Goal: Transaction & Acquisition: Purchase product/service

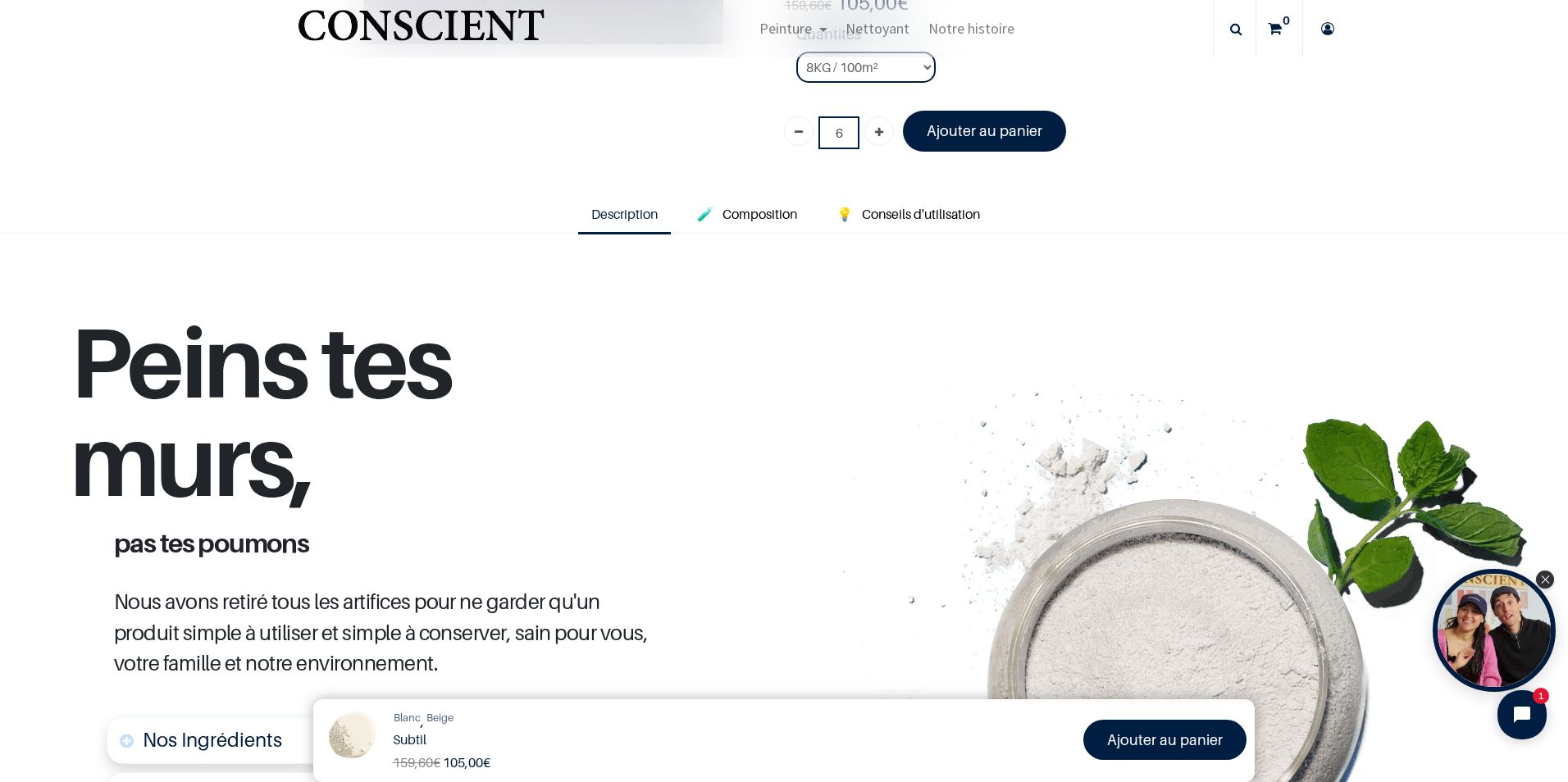
scroll to position [396, 0]
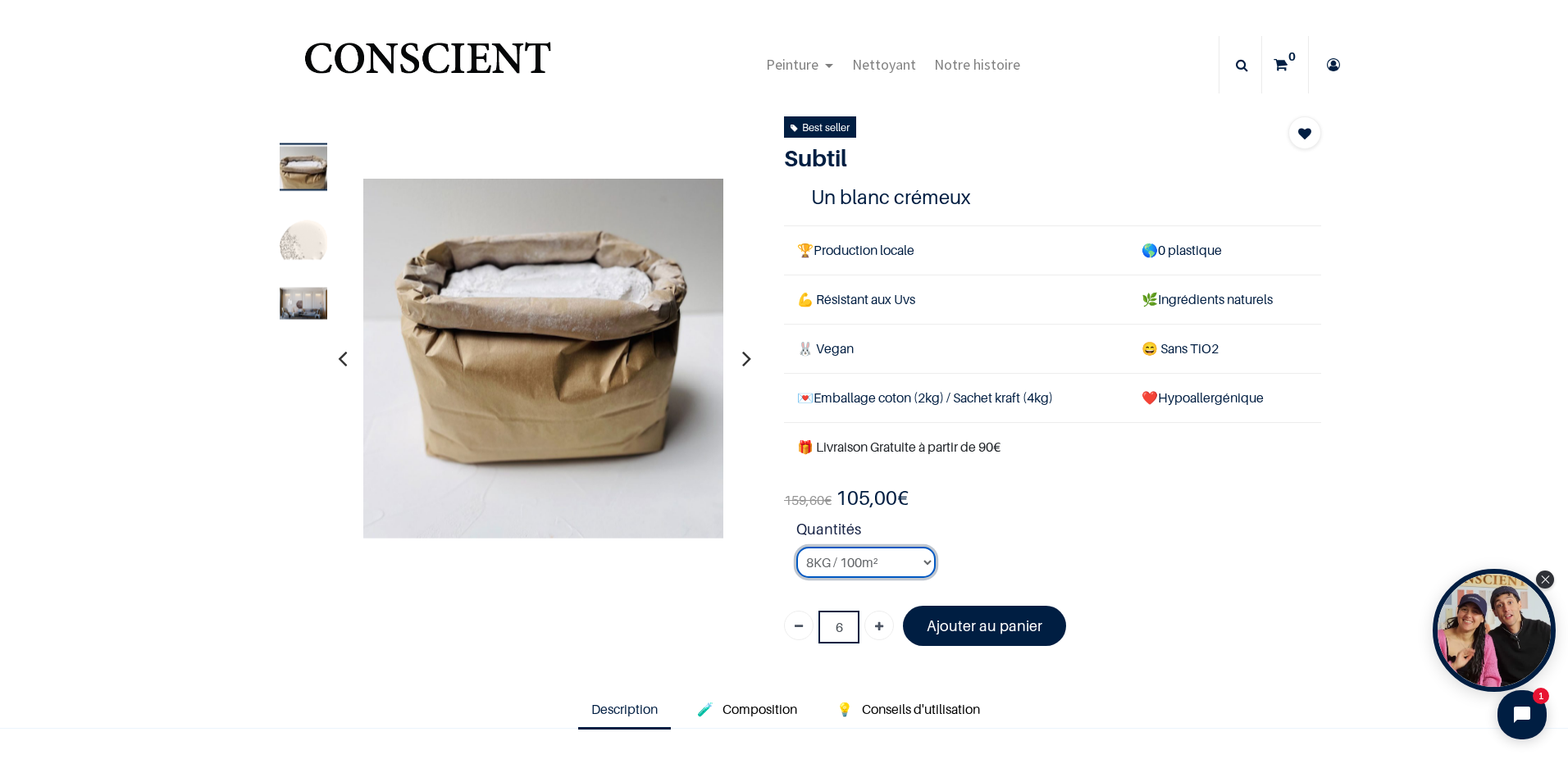
click at [921, 566] on select "2KG / 25m² 4KG / 50m² 8KG / 100m² Testeur" at bounding box center [866, 561] width 139 height 31
click at [1511, 725] on button "Open chat widget" at bounding box center [1521, 715] width 54 height 54
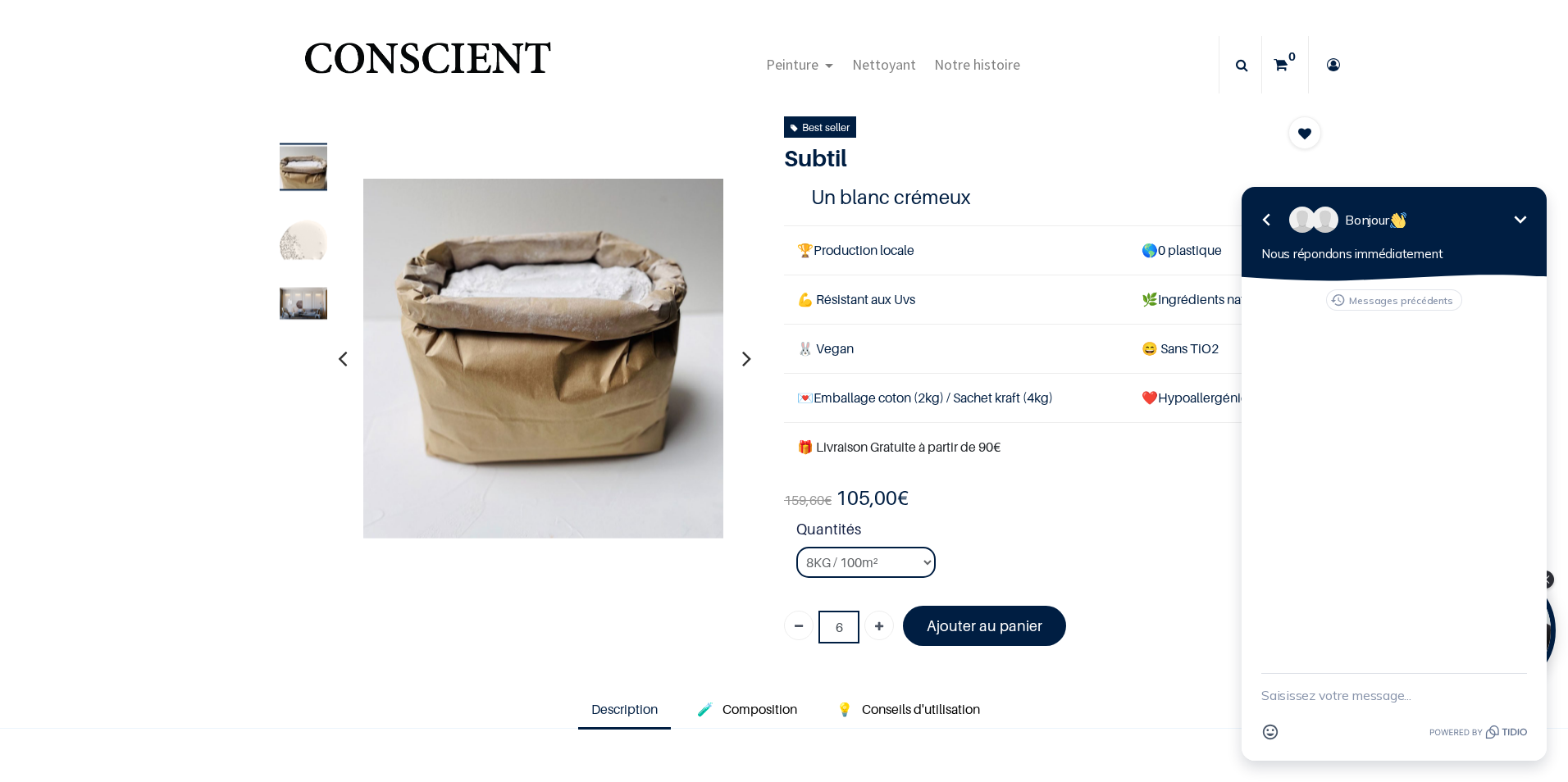
click at [1036, 130] on div "Best seller Subtil [GEOGRAPHIC_DATA] 1 Un blanc crémeux 🏆 Production locale 🌎 0…" at bounding box center [1052, 387] width 562 height 542
click at [1258, 220] on icon "button" at bounding box center [1266, 220] width 20 height 20
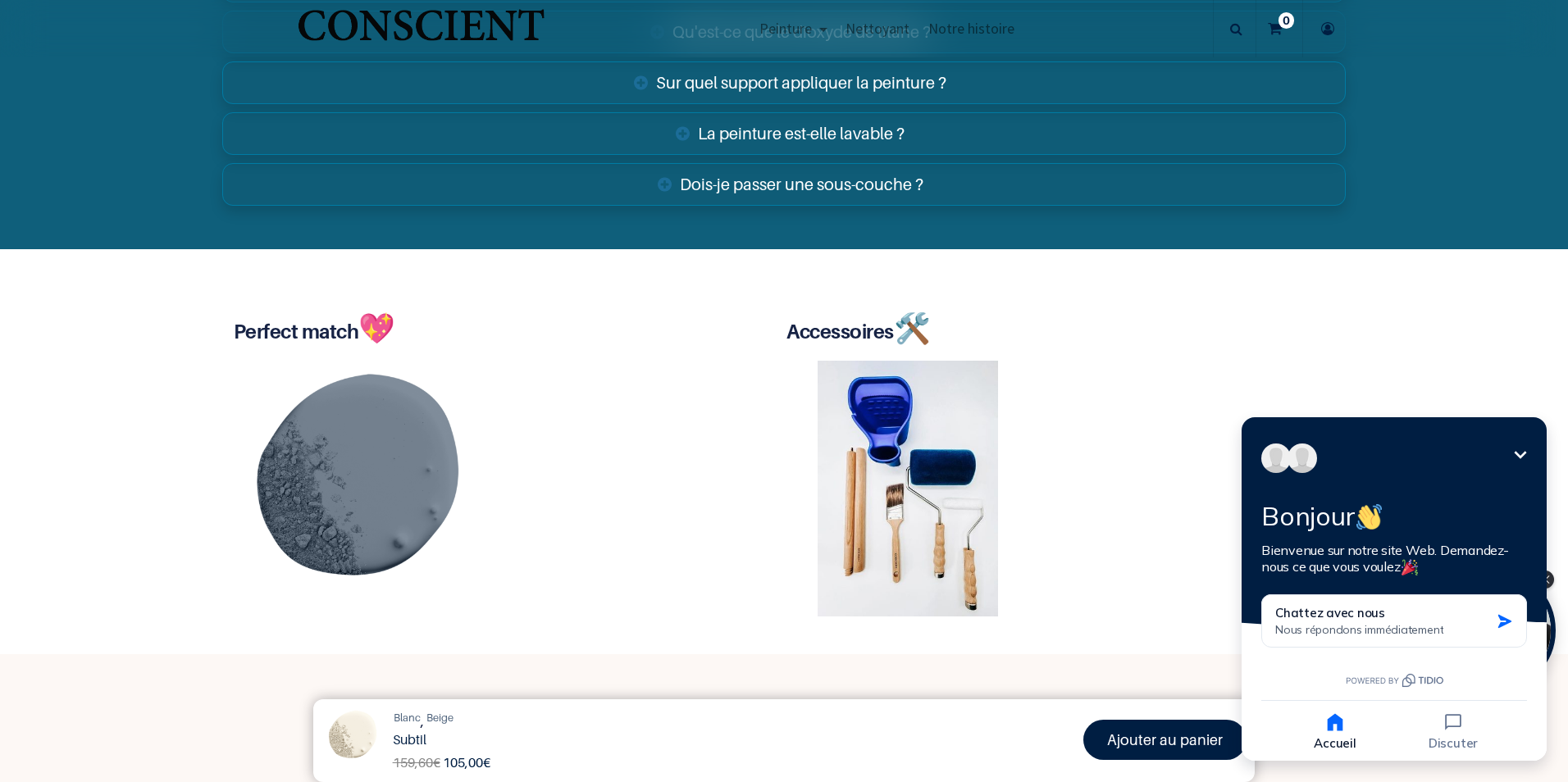
scroll to position [3558, 0]
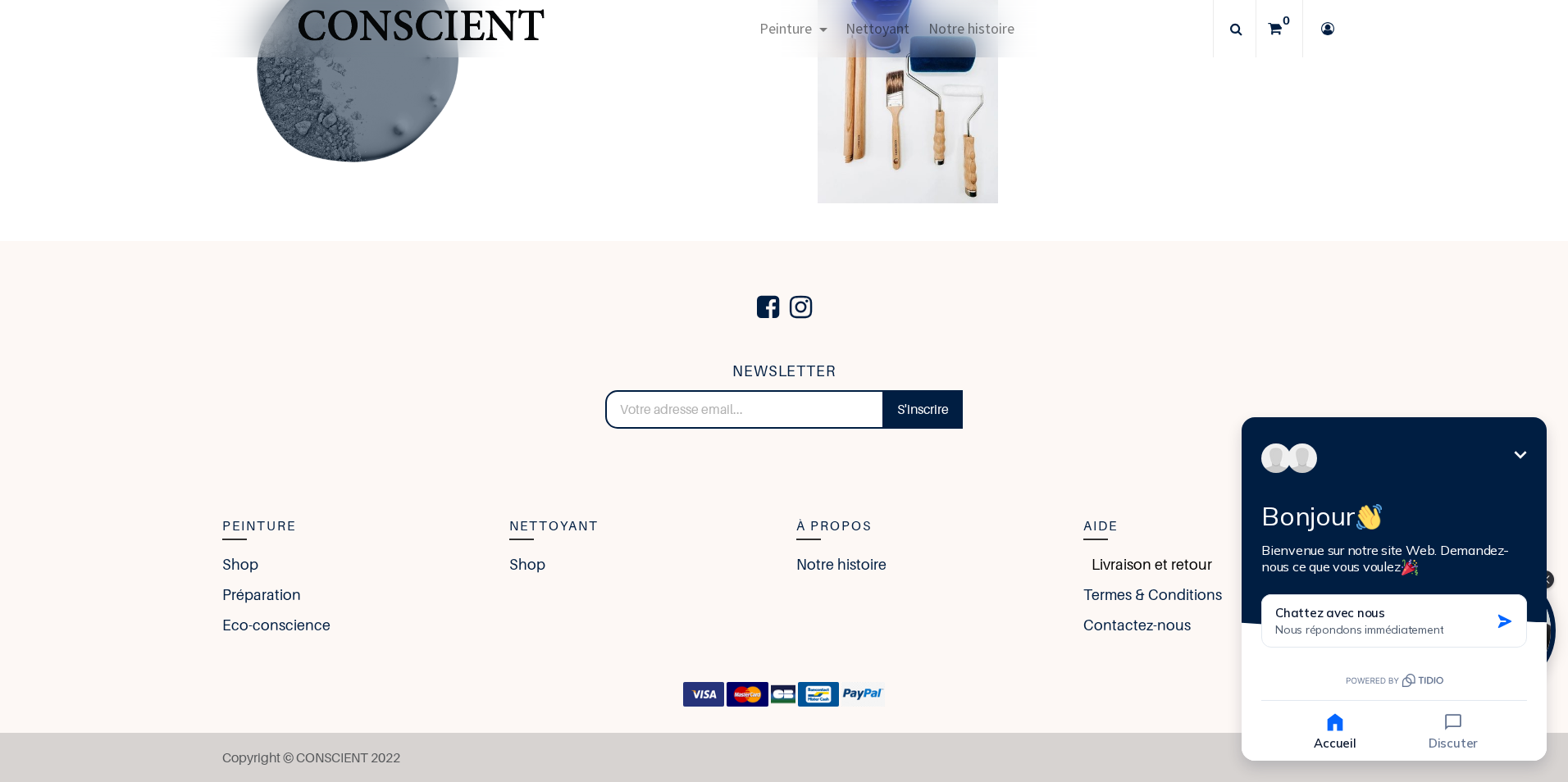
click at [1083, 555] on link "Livraison et retour" at bounding box center [1147, 564] width 129 height 22
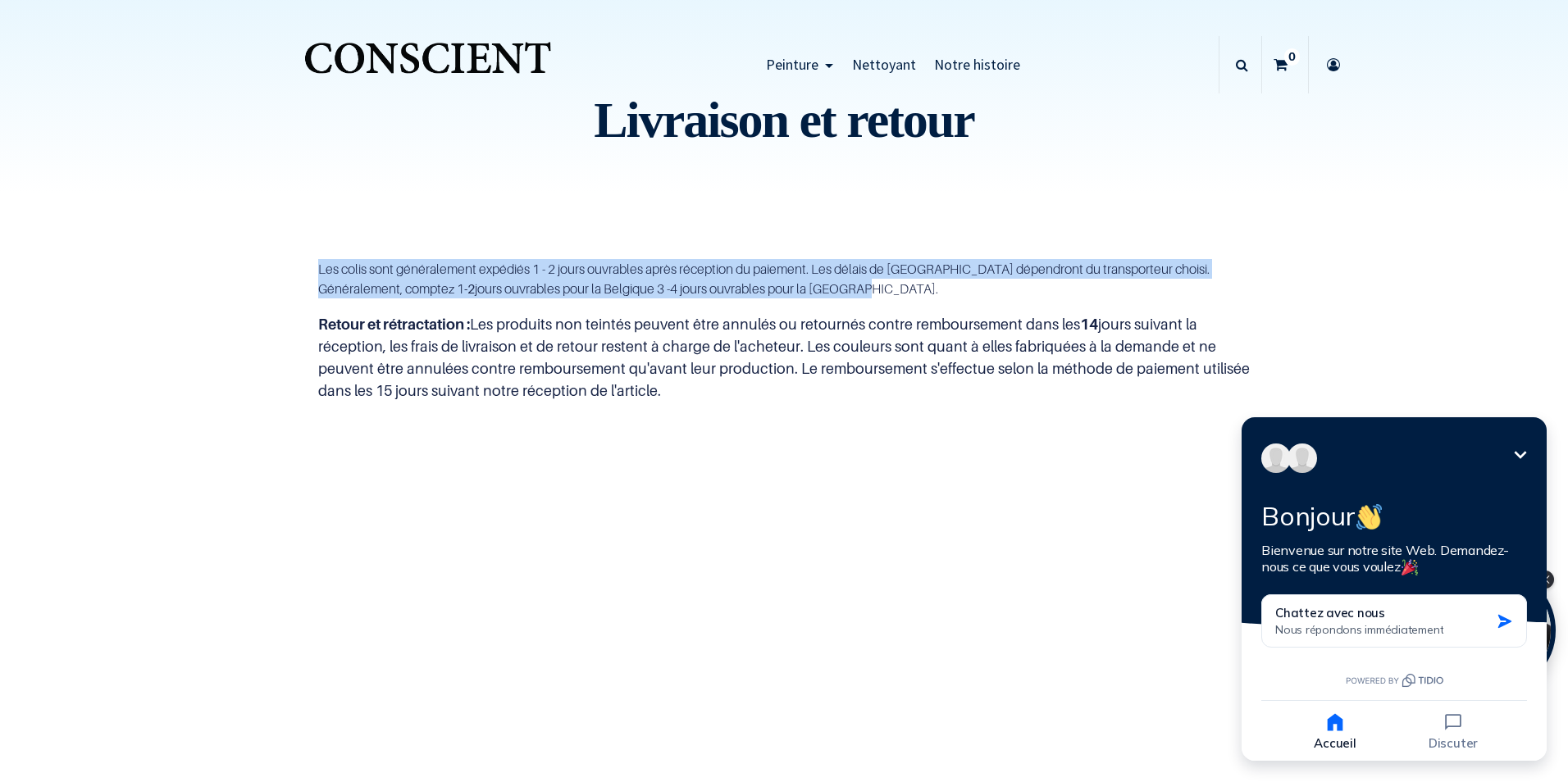
drag, startPoint x: 778, startPoint y: 298, endPoint x: 250, endPoint y: 259, distance: 529.4
click at [250, 259] on div "Les colis sont généralement expédiés 1 - 2 jours ouvrables après réception du p…" at bounding box center [784, 331] width 1148 height 223
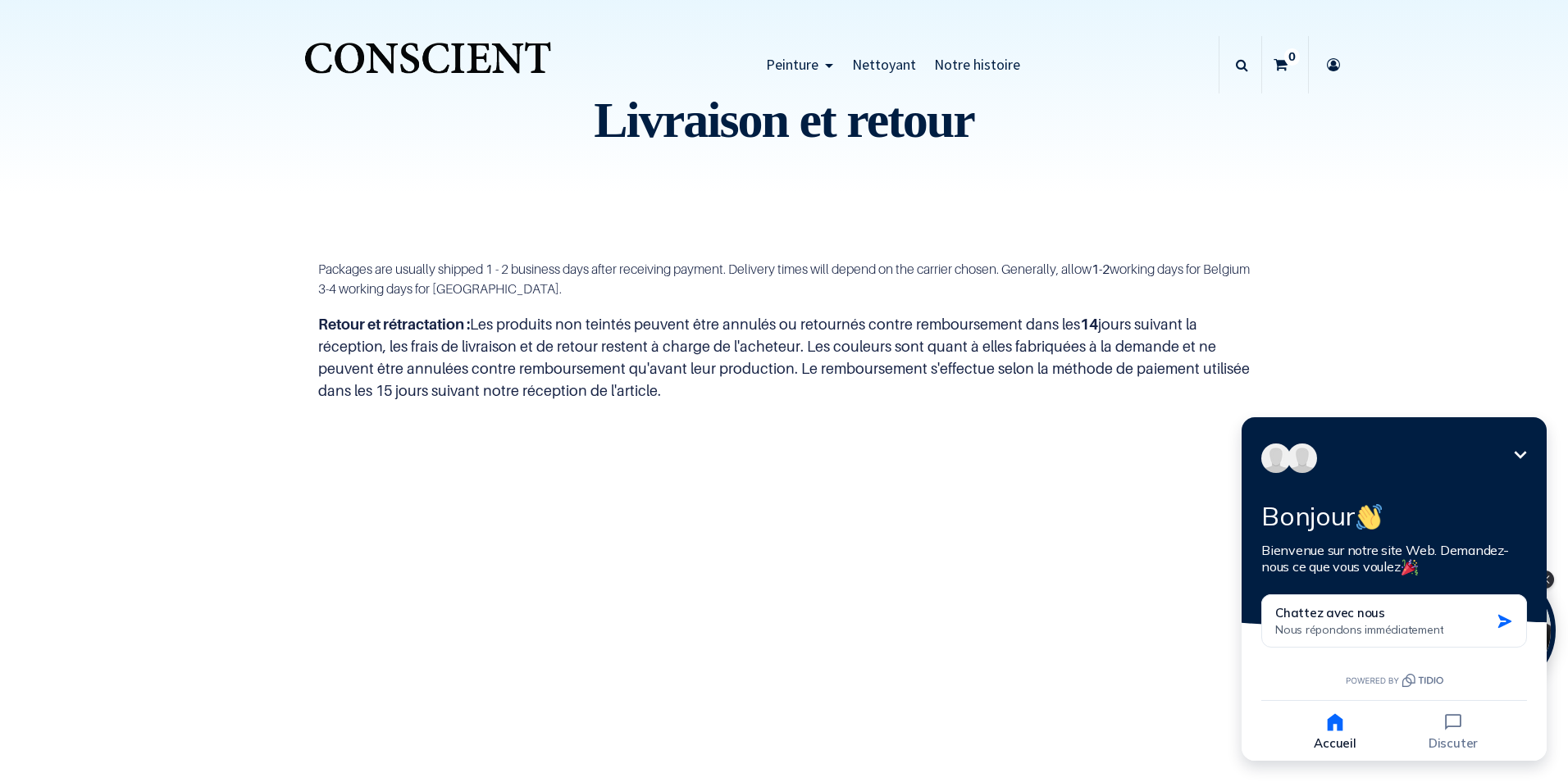
click at [646, 355] on p "Retour et rétractation : Les produits non teintés peuvent être annulés ou retou…" at bounding box center [784, 357] width 932 height 88
